Goal: Browse casually

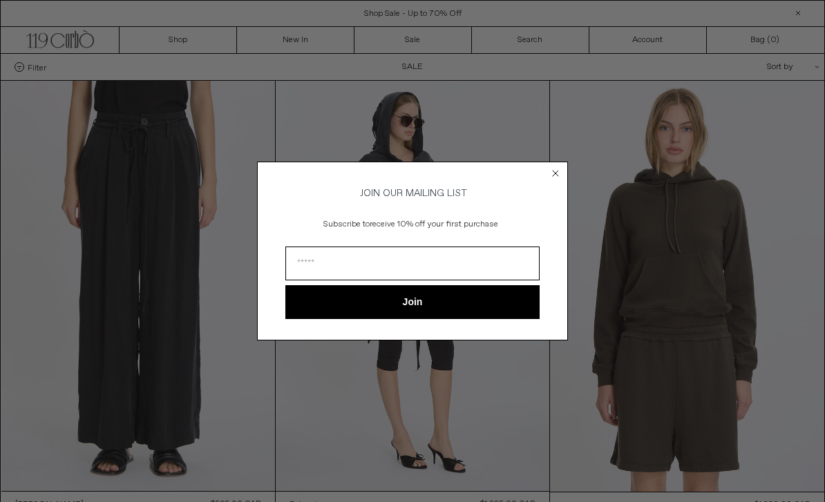
click at [560, 175] on circle "Close dialog" at bounding box center [555, 173] width 13 height 13
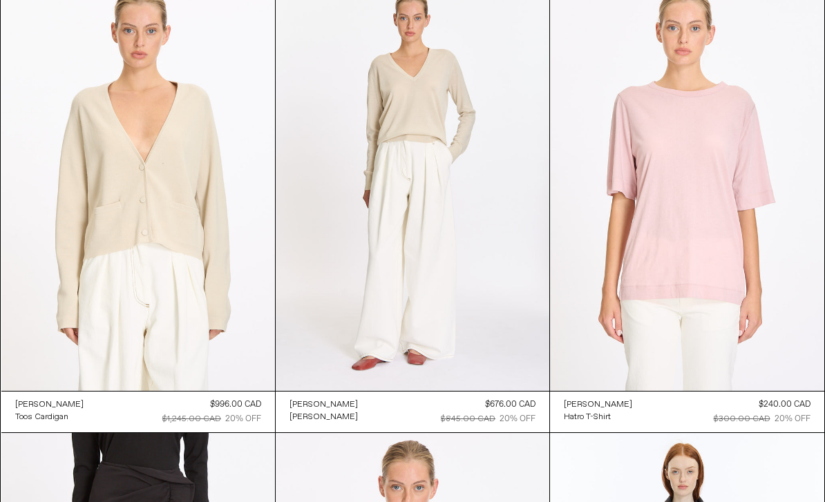
scroll to position [9614, 0]
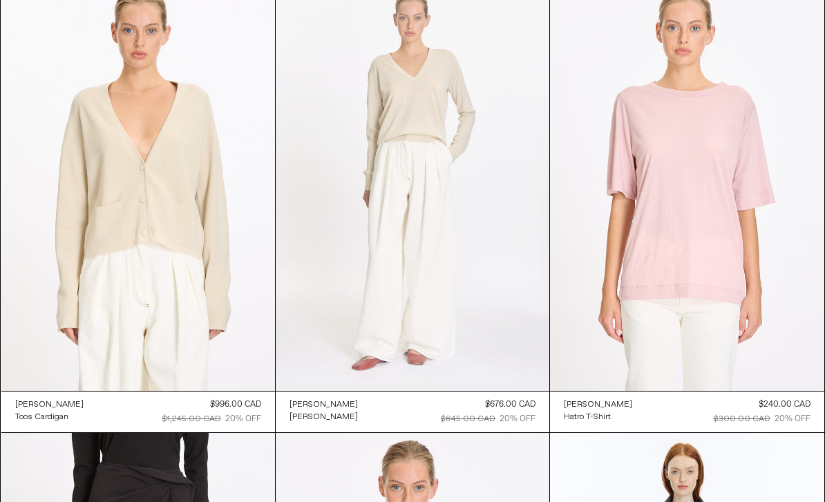
click at [430, 100] on at bounding box center [413, 186] width 274 height 411
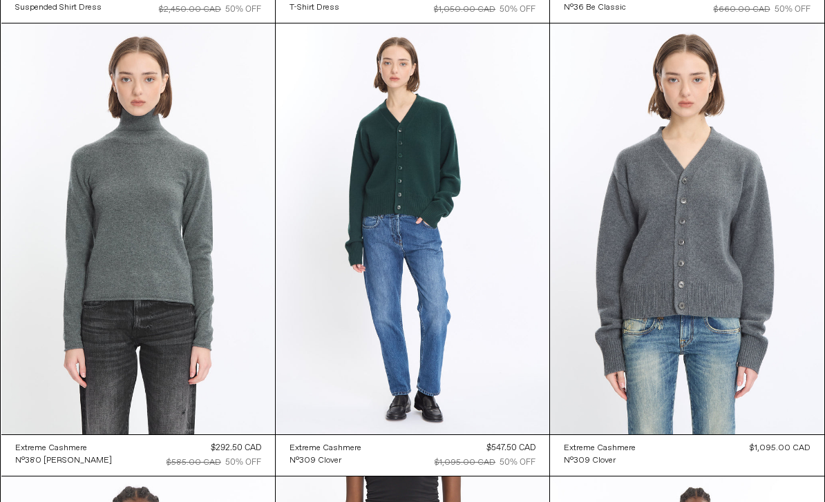
scroll to position [19537, 0]
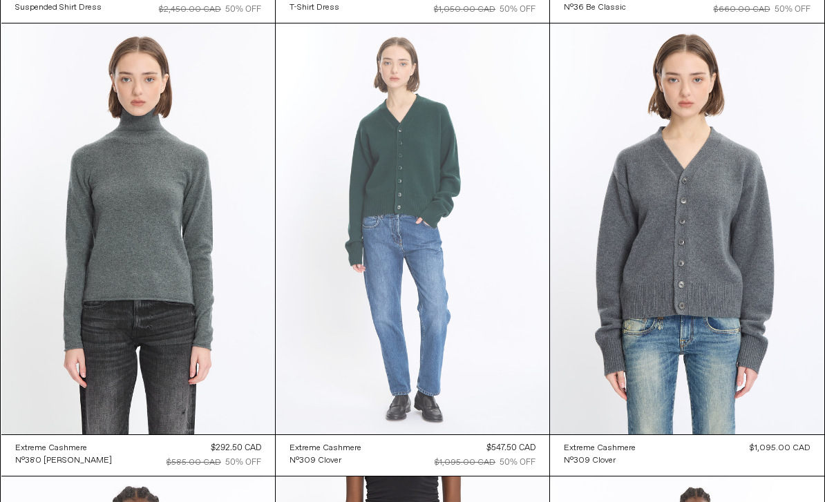
click at [434, 160] on at bounding box center [413, 228] width 274 height 411
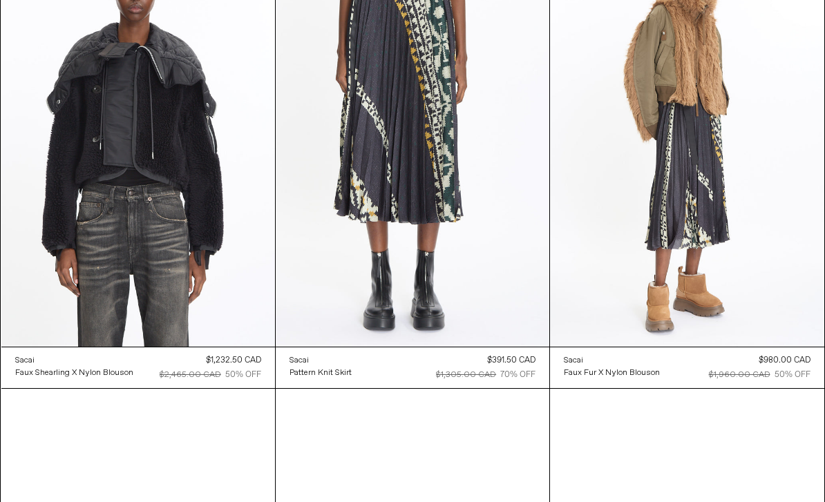
scroll to position [20061, 0]
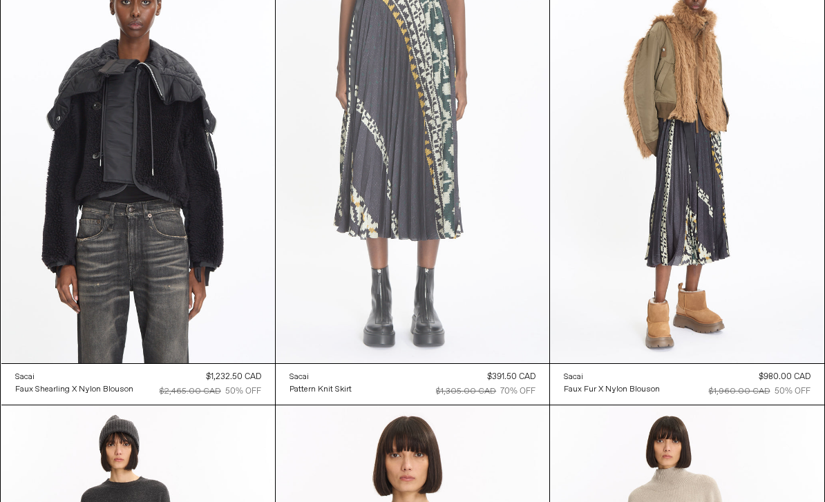
click at [440, 159] on at bounding box center [413, 158] width 274 height 411
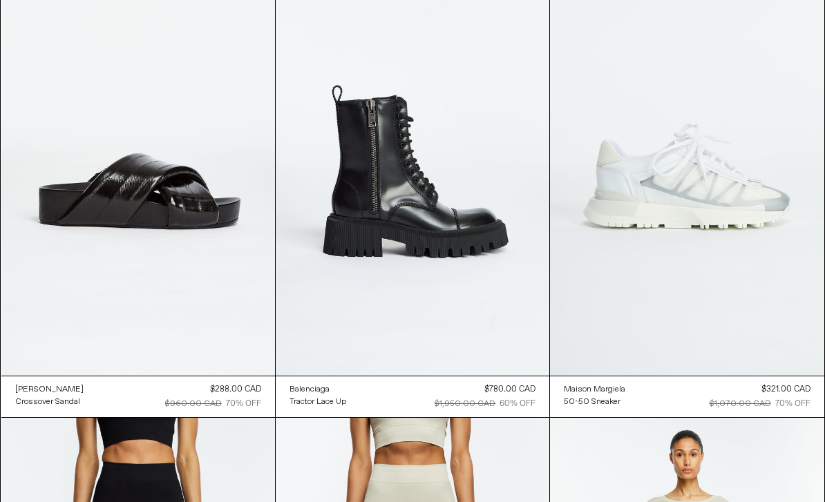
scroll to position [33648, 0]
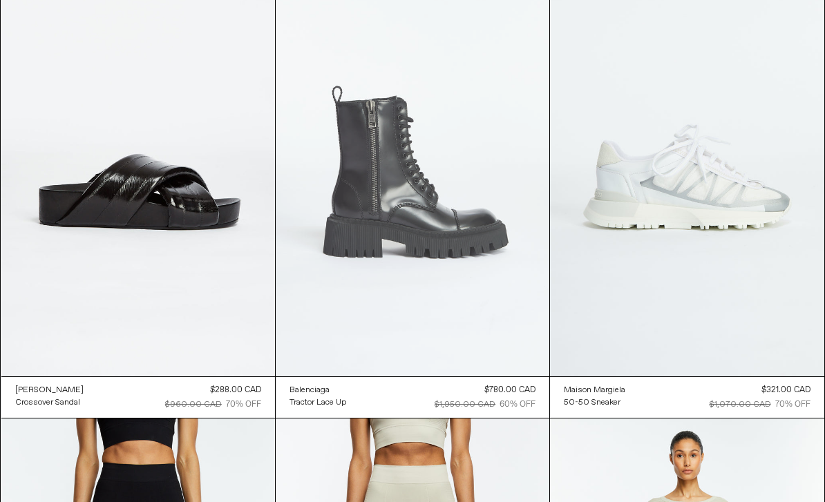
click at [425, 207] on at bounding box center [413, 171] width 274 height 411
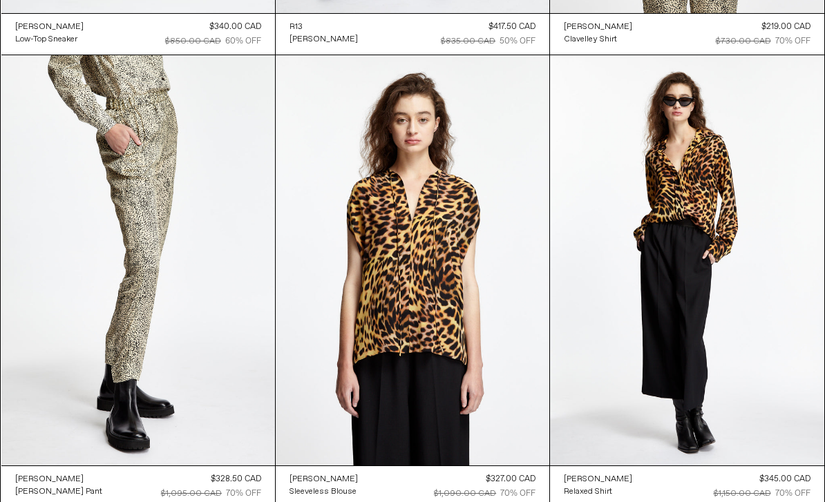
scroll to position [39453, 0]
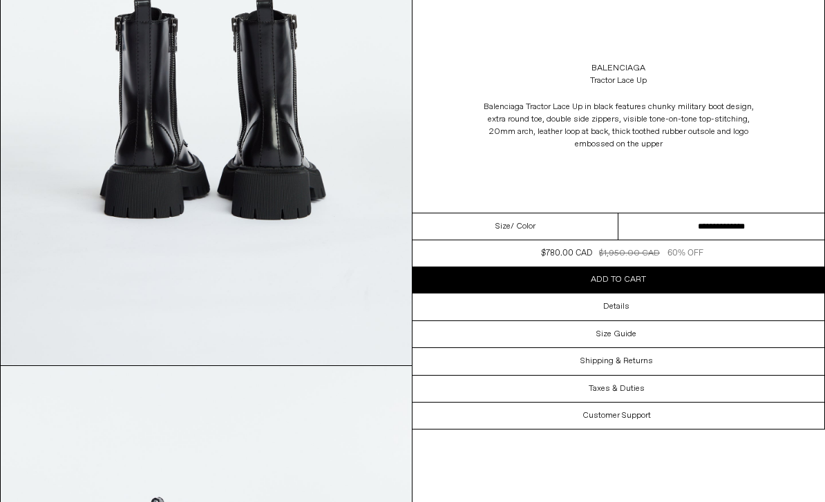
scroll to position [1766, 0]
